Goal: Task Accomplishment & Management: Complete application form

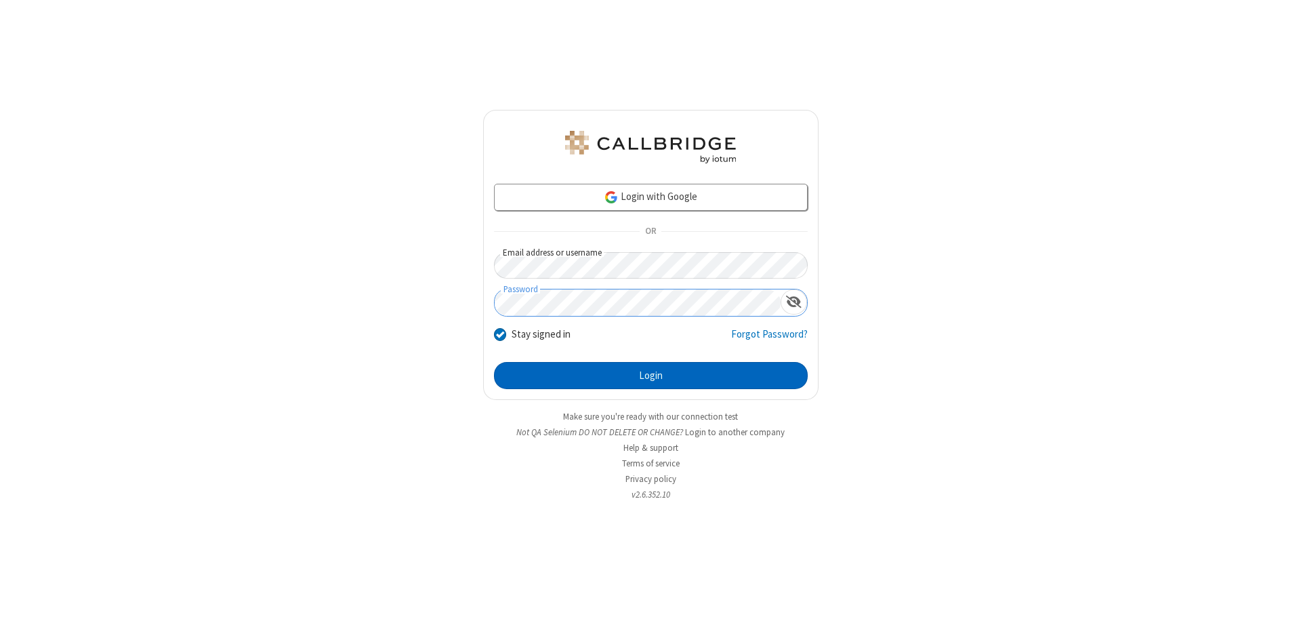
click at [650, 375] on button "Login" at bounding box center [651, 375] width 314 height 27
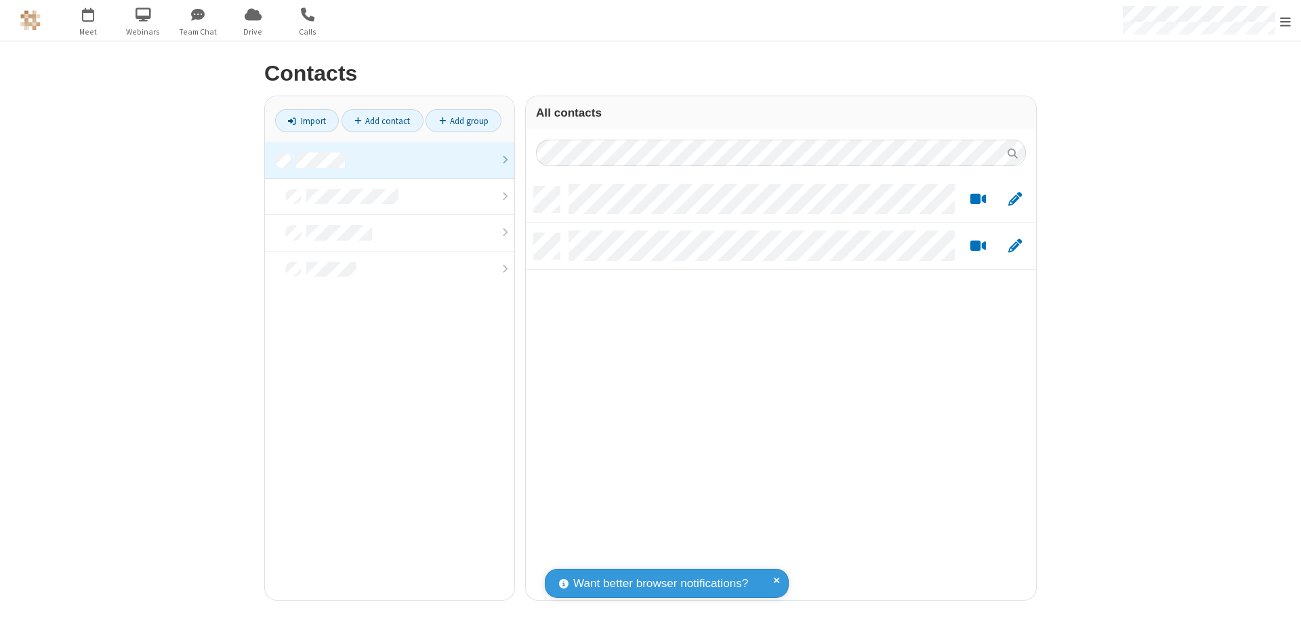
scroll to position [413, 500]
click at [382, 121] on link "Add contact" at bounding box center [382, 120] width 82 height 23
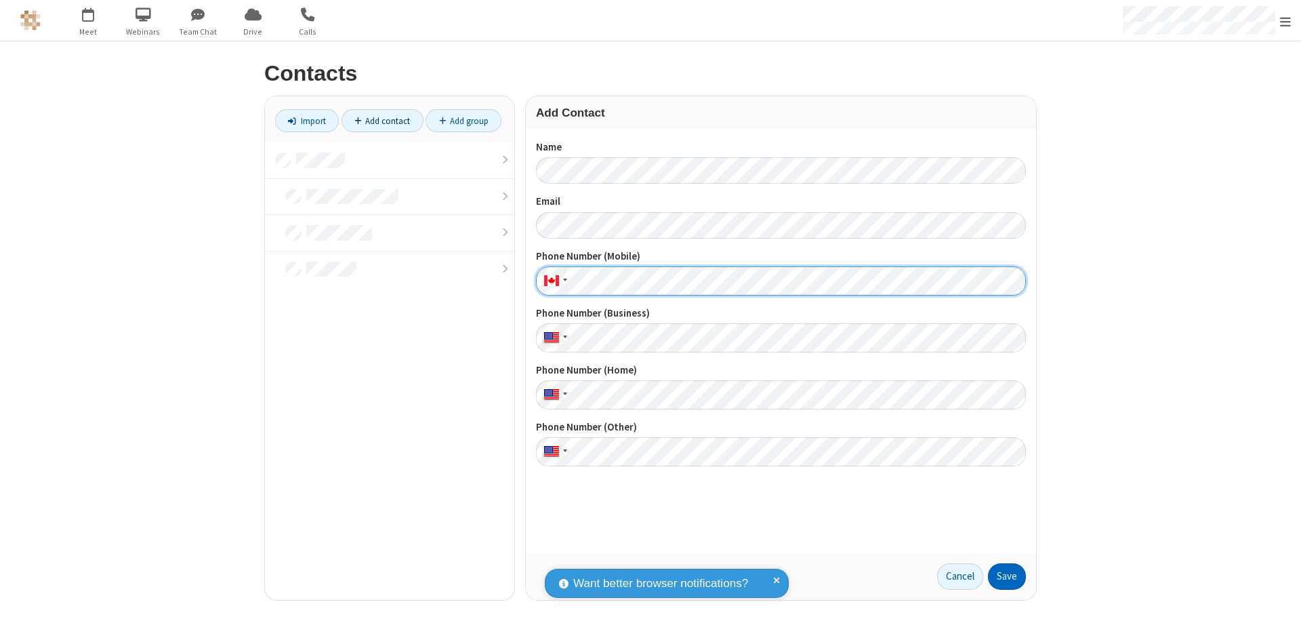
click at [1007, 576] on button "Save" at bounding box center [1007, 576] width 38 height 27
